Goal: Information Seeking & Learning: Learn about a topic

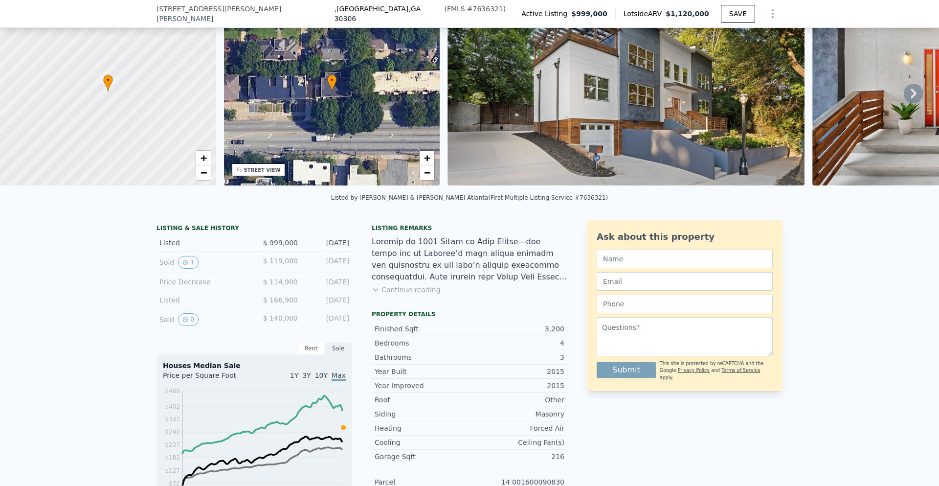
scroll to position [45, 0]
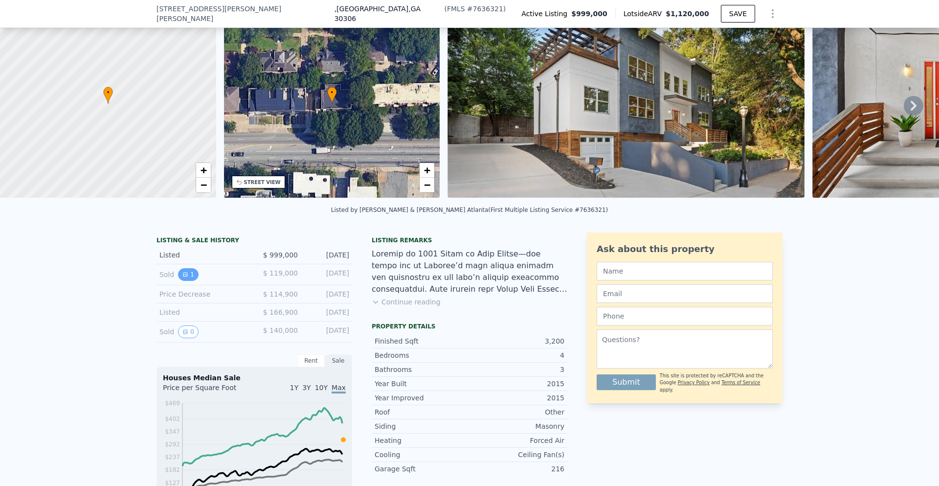
click at [182, 277] on icon "View historical data" at bounding box center [185, 274] width 6 height 6
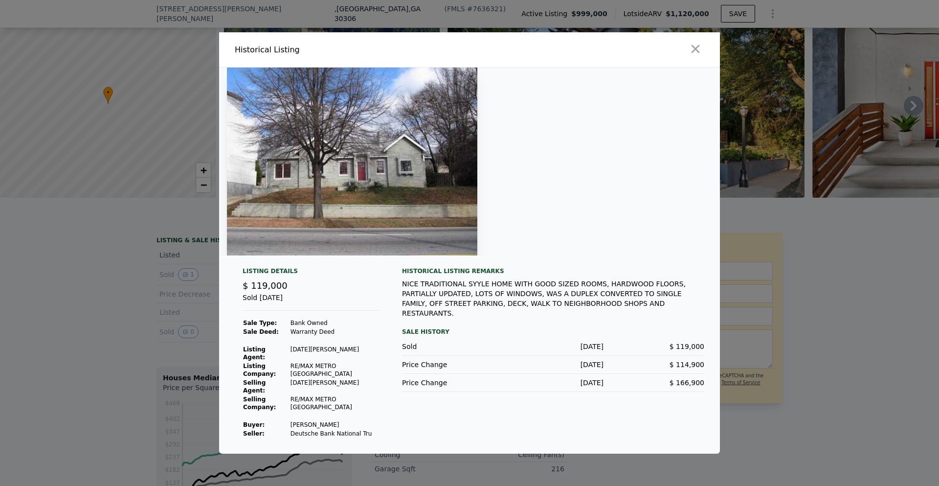
click at [569, 306] on div "NICE TRADITIONAL SYYLE HOME WITH GOOD SIZED ROOMS, HARDWOOD FLOORS, PARTIALLY U…" at bounding box center [553, 298] width 302 height 39
click at [590, 308] on div "NICE TRADITIONAL SYYLE HOME WITH GOOD SIZED ROOMS, HARDWOOD FLOORS, PARTIALLY U…" at bounding box center [553, 298] width 302 height 39
click at [695, 53] on icon "button" at bounding box center [695, 49] width 8 height 8
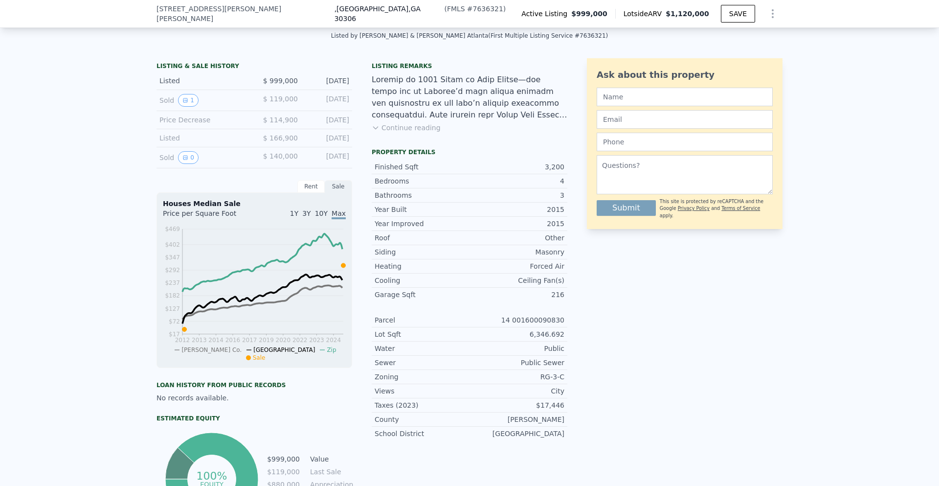
scroll to position [225, 0]
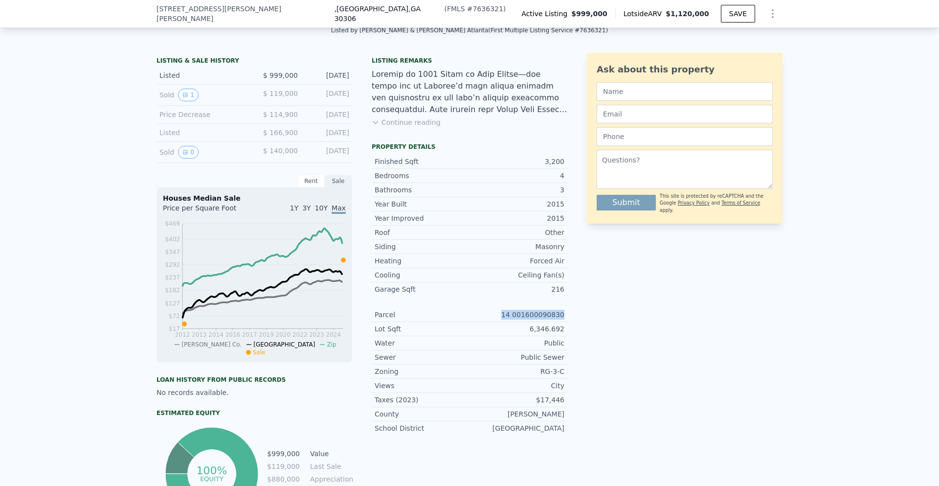
drag, startPoint x: 513, startPoint y: 321, endPoint x: 564, endPoint y: 318, distance: 51.4
click at [564, 318] on div "LISTING & SALE HISTORY Listed $ 999,000 [DATE] Sold 1 $ 119,000 [DATE] Price De…" at bounding box center [469, 287] width 626 height 469
copy div "14 001600090830"
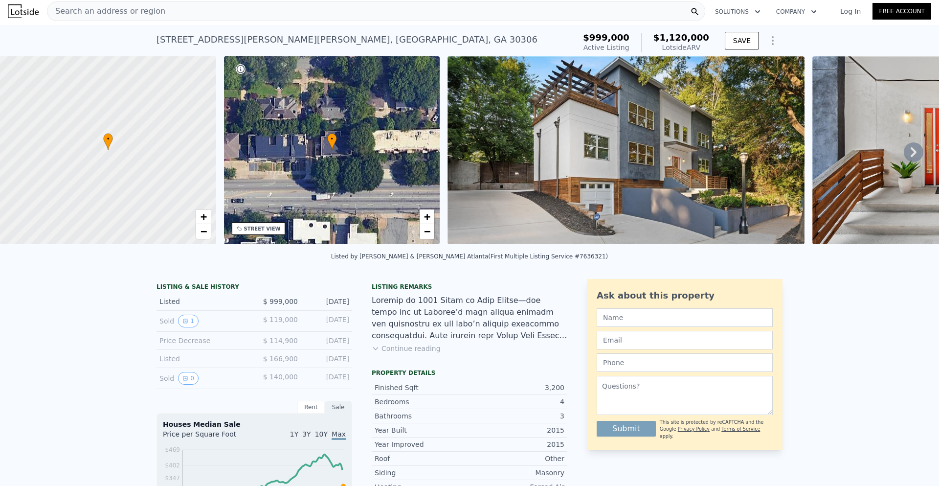
scroll to position [0, 0]
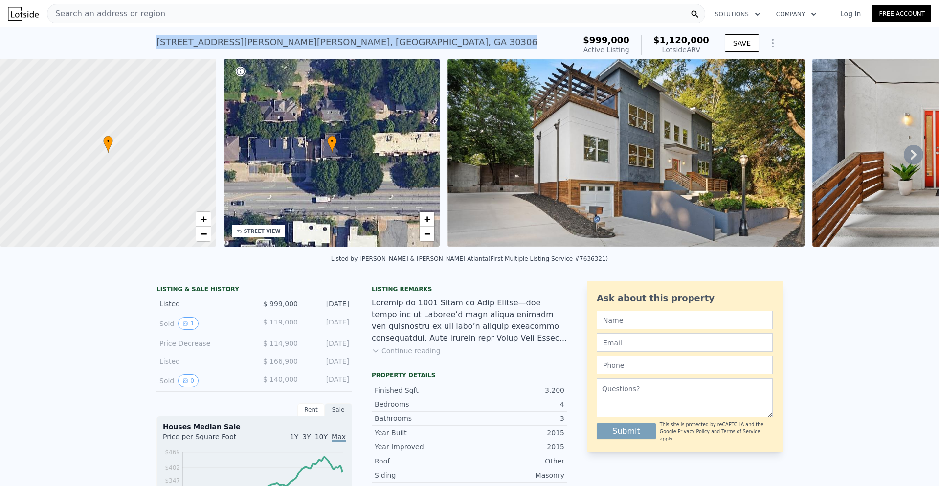
drag, startPoint x: 154, startPoint y: 40, endPoint x: 367, endPoint y: 44, distance: 213.3
click at [367, 44] on div "[STREET_ADDRESS][PERSON_NAME][PERSON_NAME] Active at $999k (~ARV $1.120m )" at bounding box center [363, 44] width 415 height 27
copy div "[STREET_ADDRESS][PERSON_NAME][PERSON_NAME]"
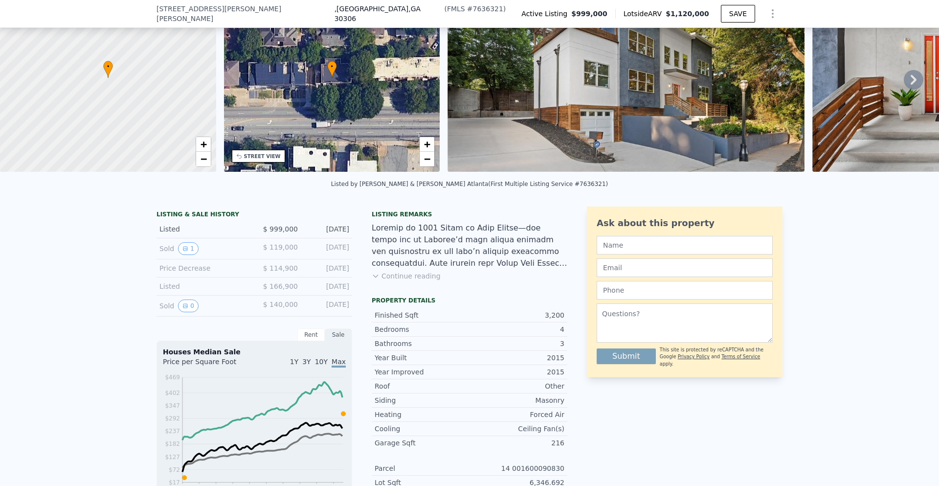
scroll to position [62, 0]
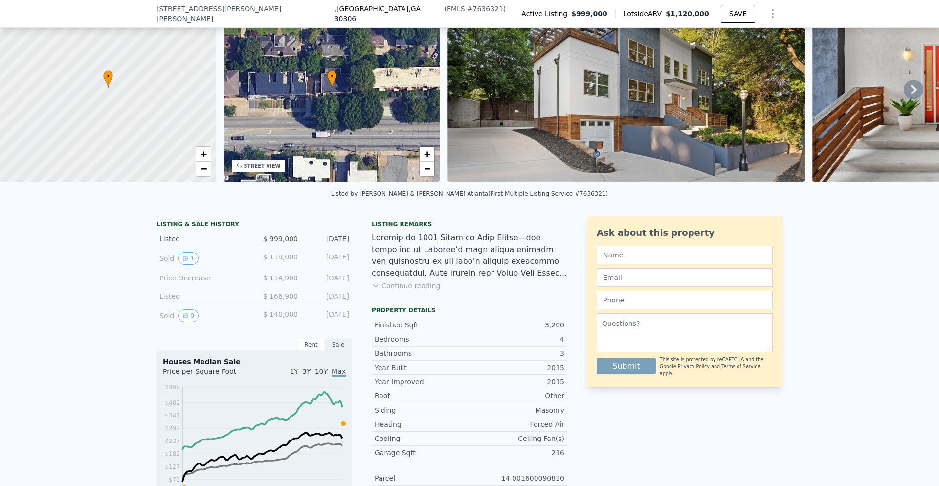
click at [403, 290] on button "Continue reading" at bounding box center [406, 286] width 69 height 10
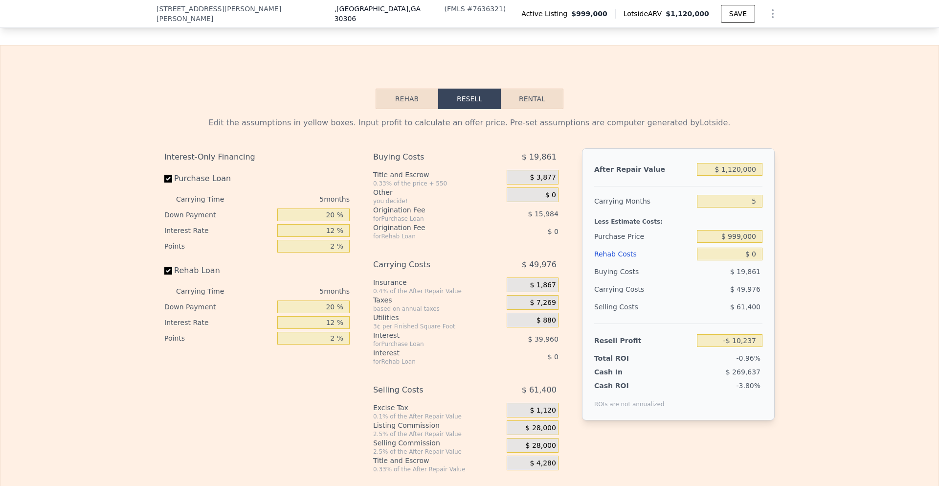
scroll to position [1496, 0]
